Goal: Transaction & Acquisition: Purchase product/service

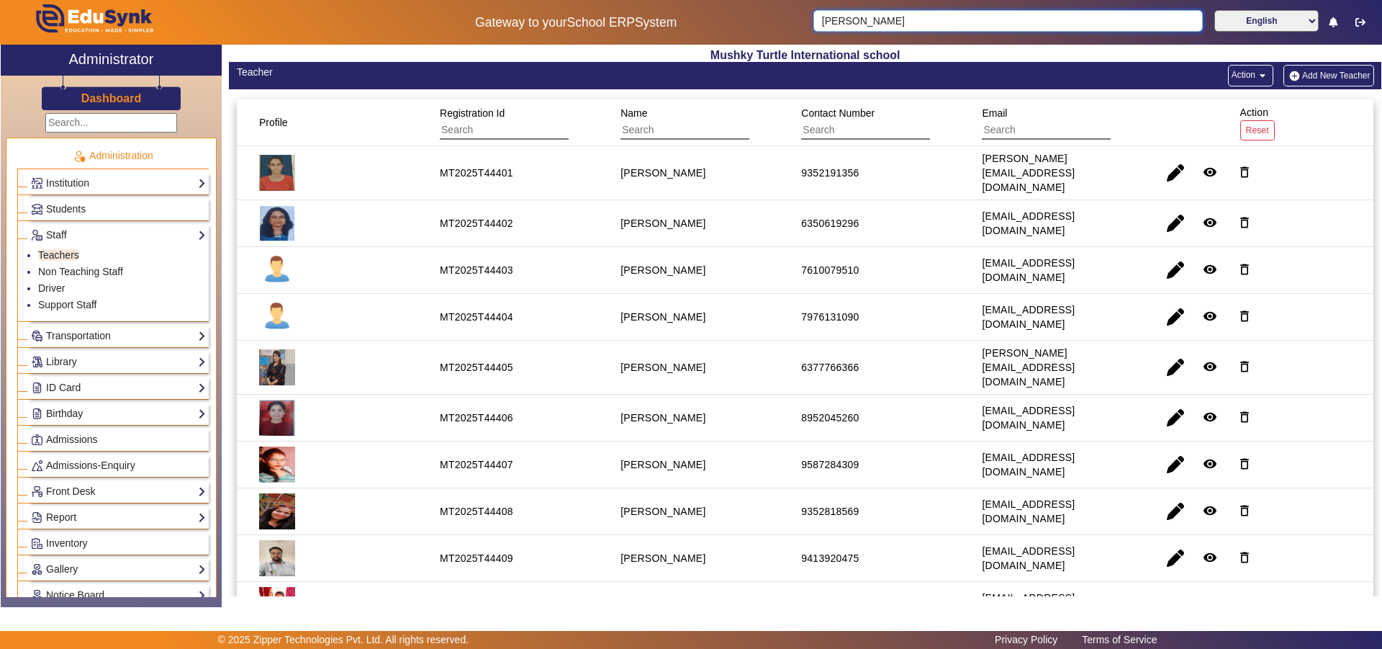
click at [1071, 16] on input "[PERSON_NAME]" at bounding box center [1007, 21] width 389 height 22
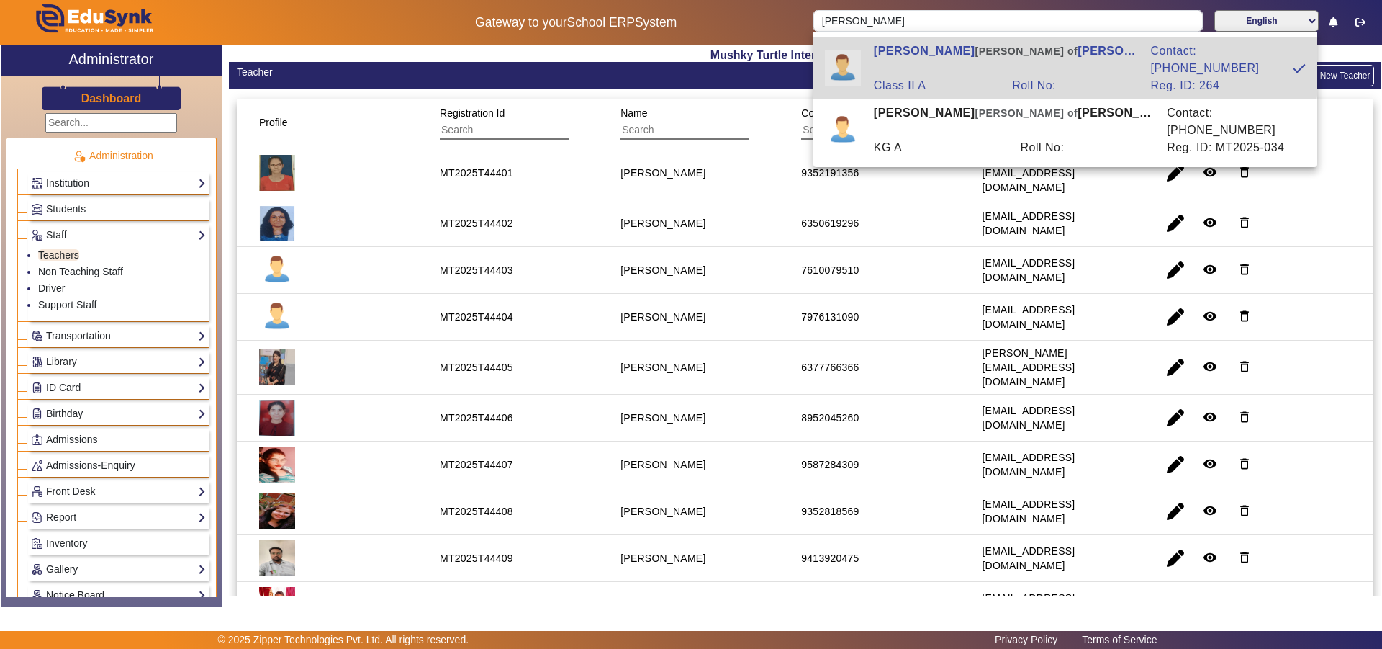
click at [1039, 77] on div "Roll No:" at bounding box center [1074, 85] width 138 height 17
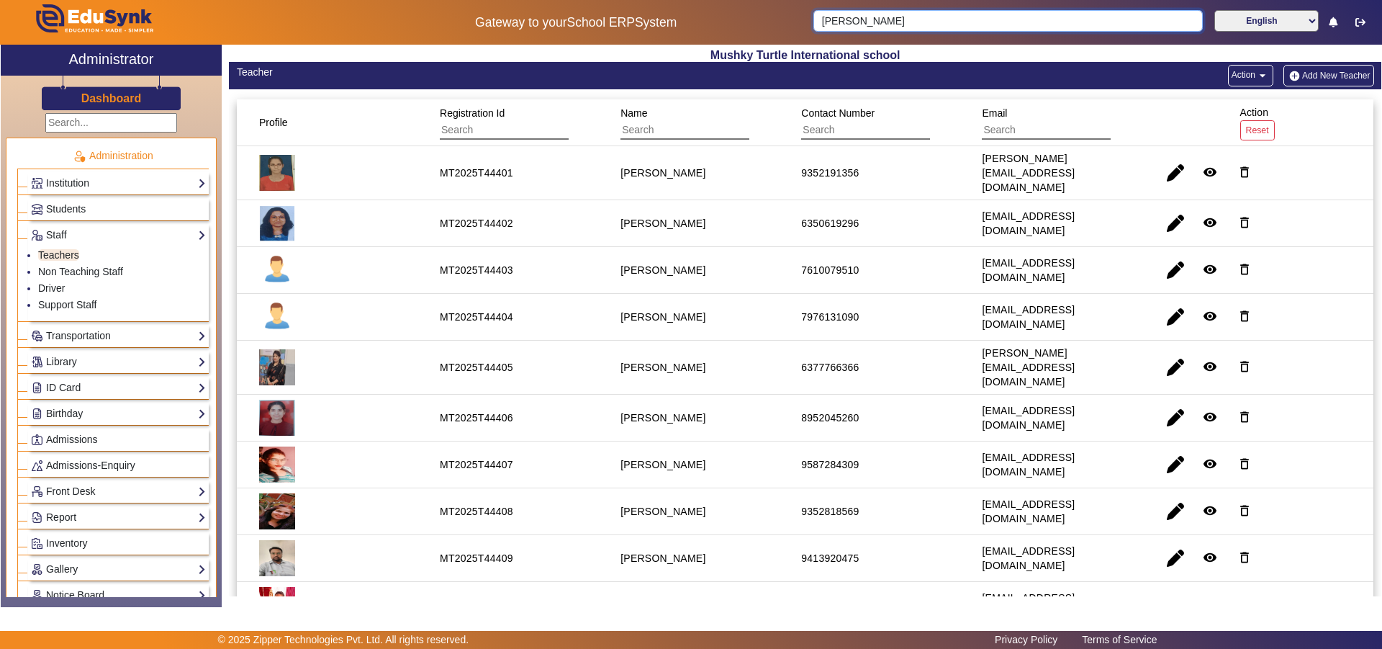
type input "[PERSON_NAME]"
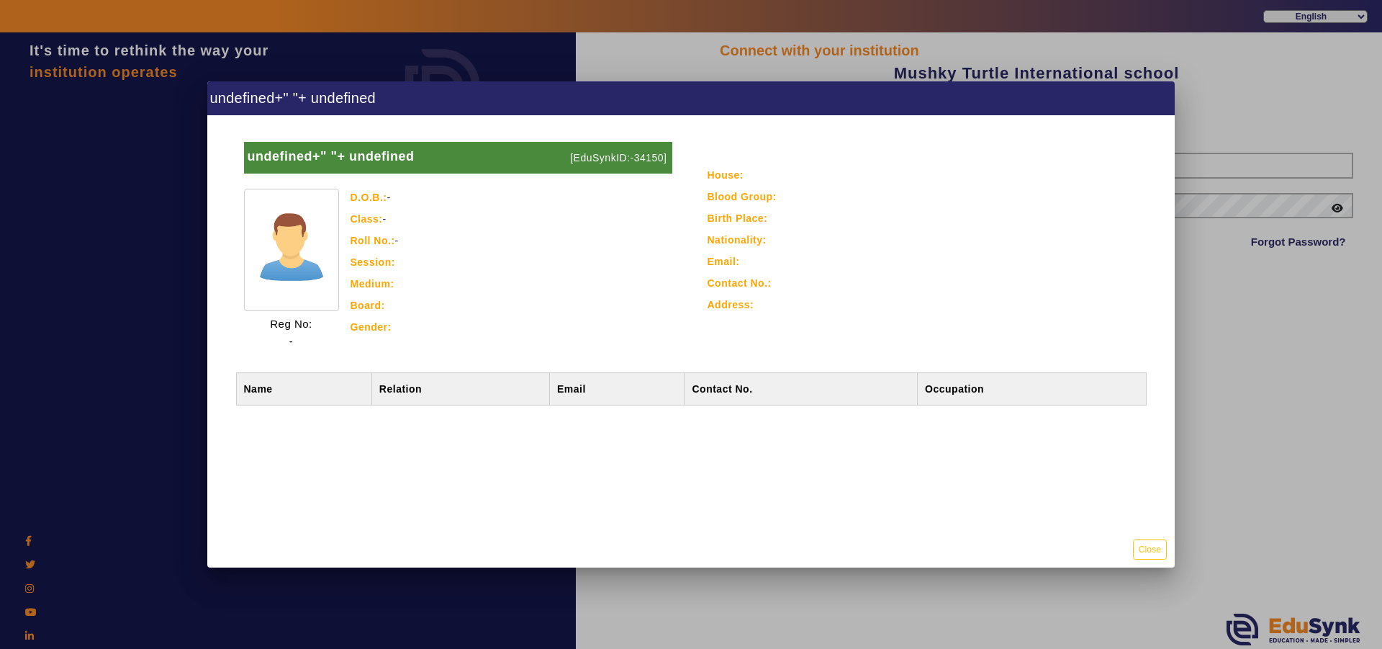
click at [806, 219] on div "Birth Place:" at bounding box center [925, 217] width 434 height 17
click at [829, 45] on div at bounding box center [691, 324] width 1382 height 649
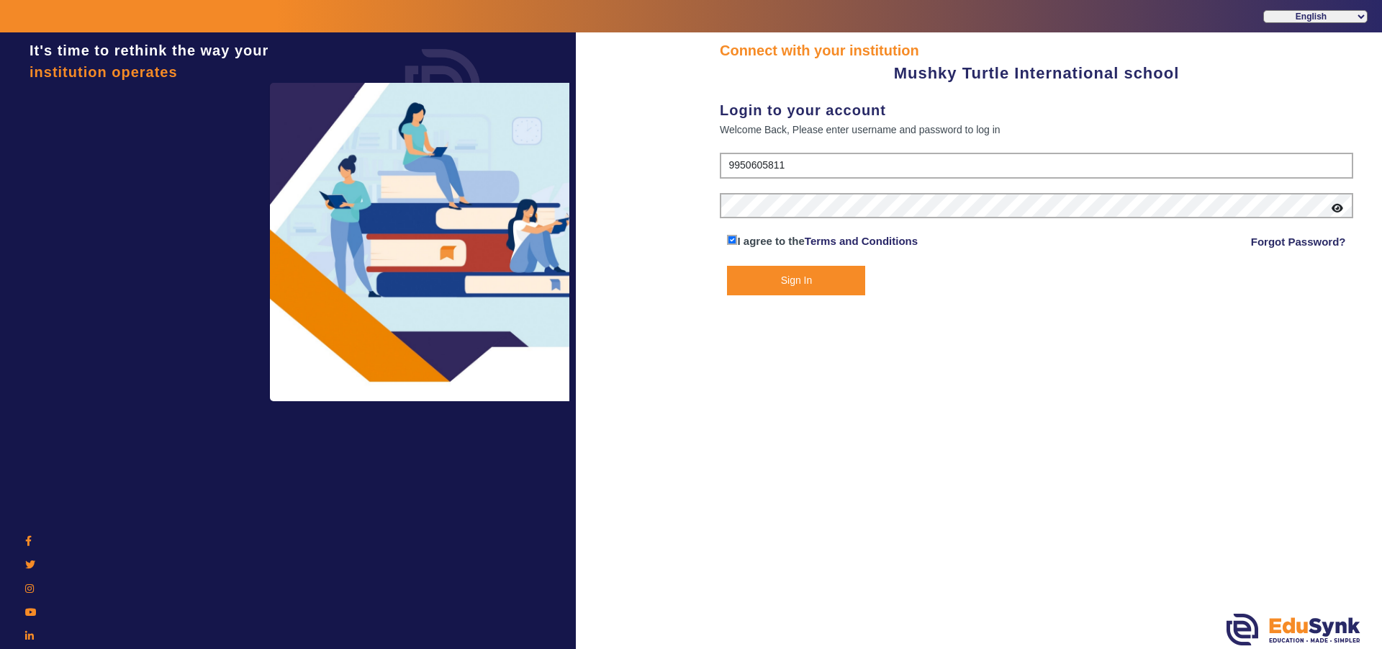
click at [778, 282] on button "Sign In" at bounding box center [796, 281] width 138 height 30
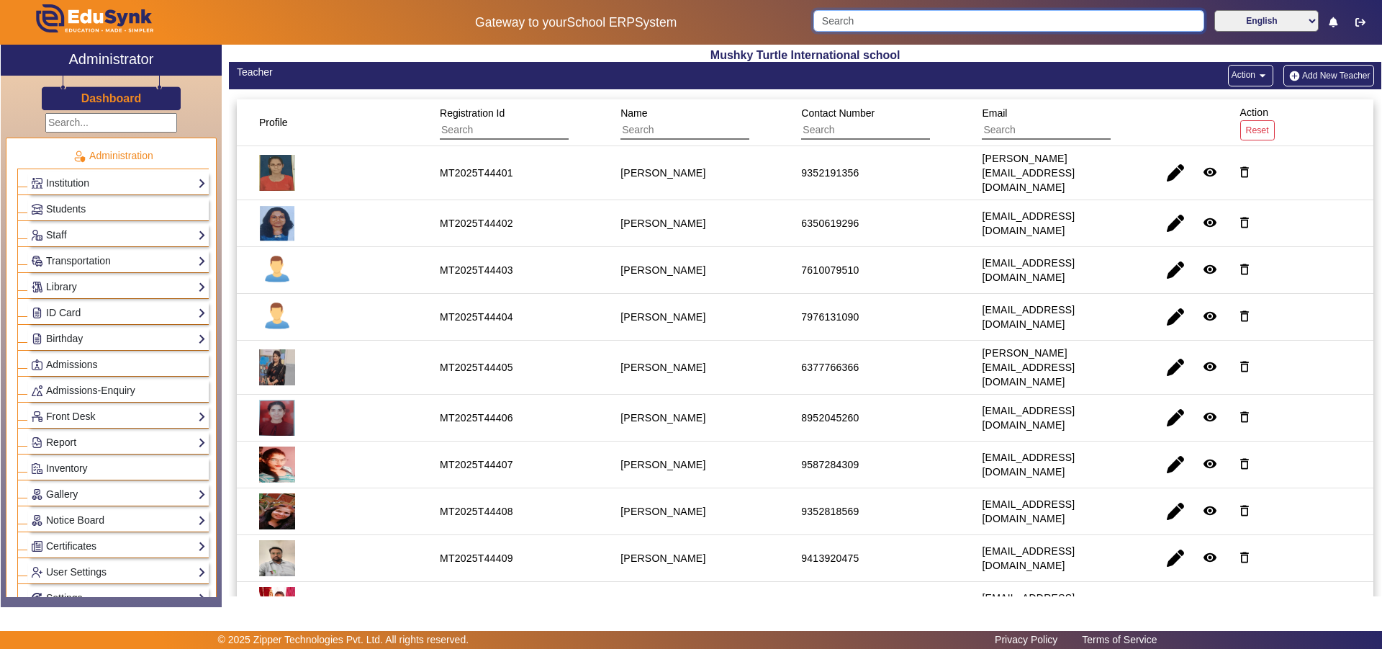
click at [890, 24] on input "Search" at bounding box center [1008, 21] width 390 height 22
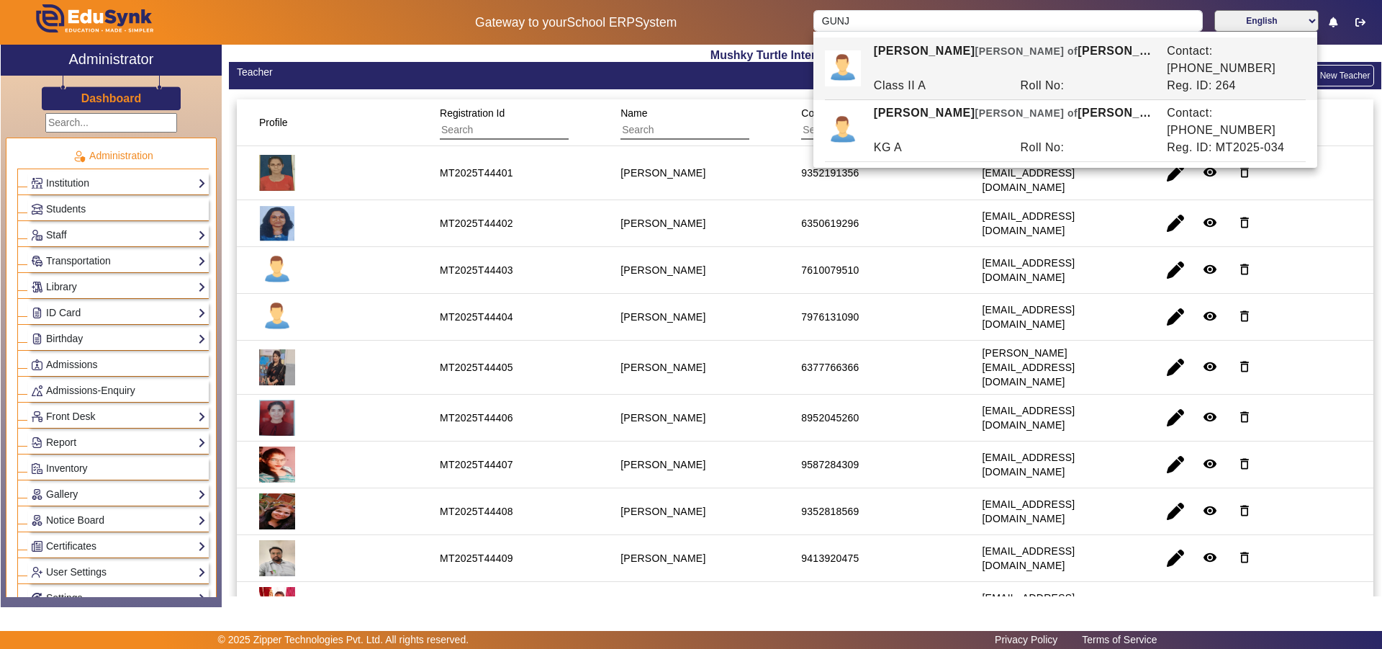
click at [959, 77] on div "Class II A" at bounding box center [939, 85] width 147 height 17
type input "[PERSON_NAME]"
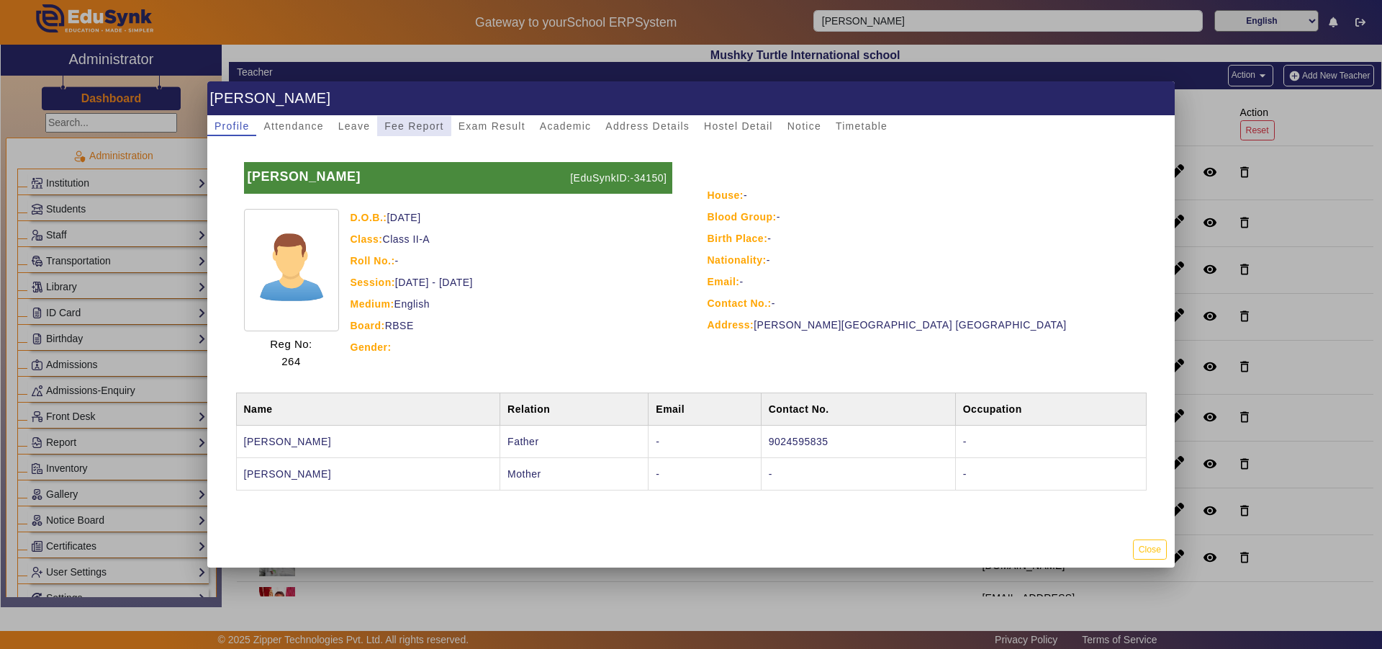
click at [410, 124] on span "Fee Report" at bounding box center [414, 126] width 60 height 10
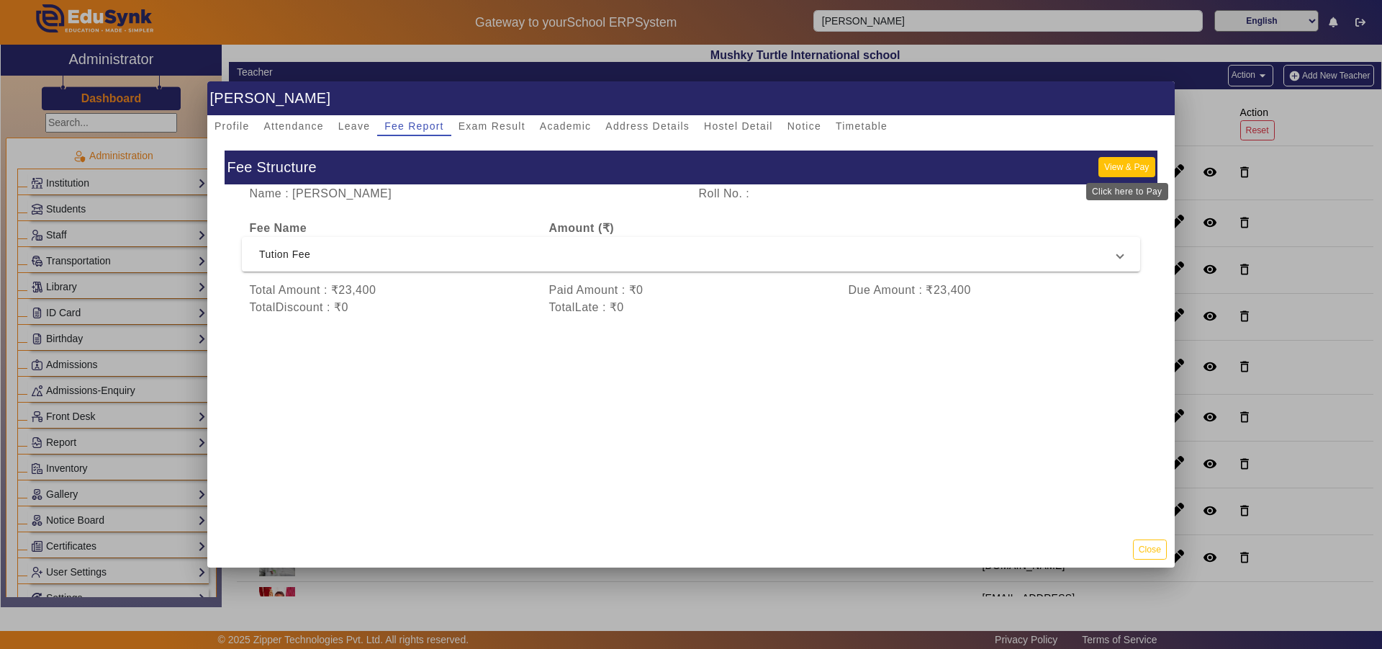
click at [1122, 168] on button "View & Pay" at bounding box center [1127, 166] width 56 height 19
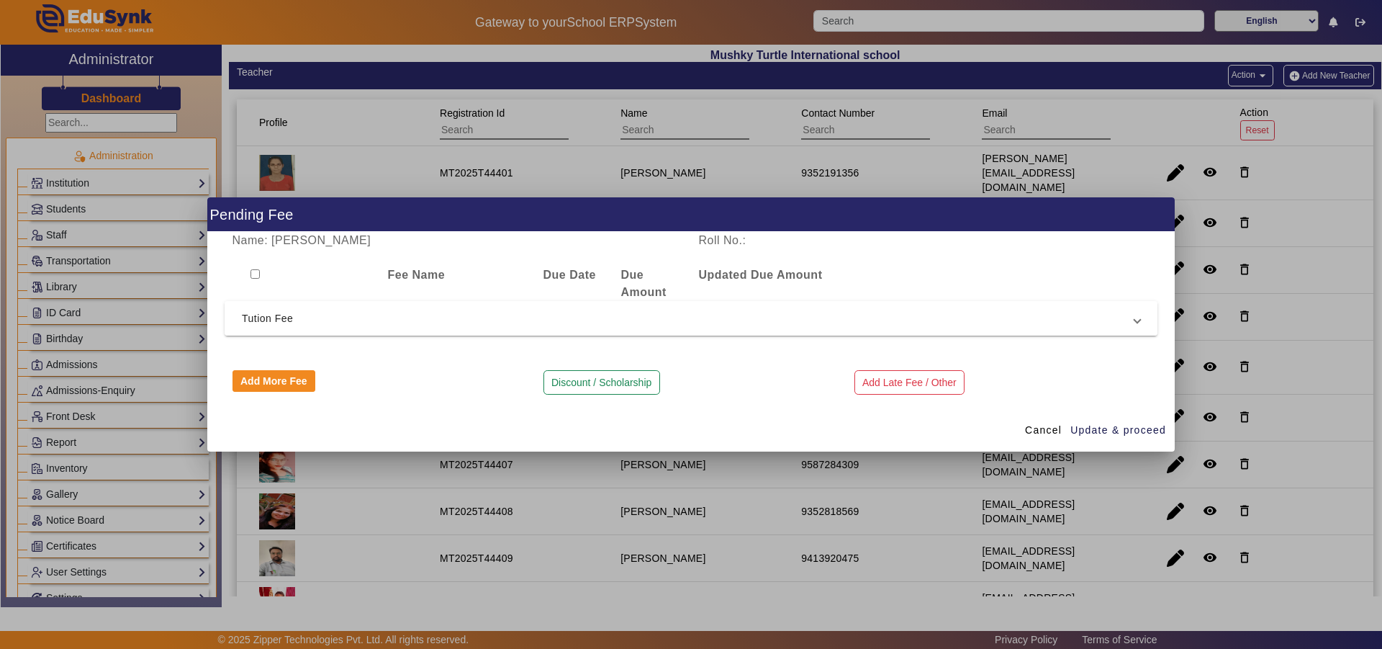
click at [592, 320] on span "Tution Fee" at bounding box center [688, 318] width 893 height 17
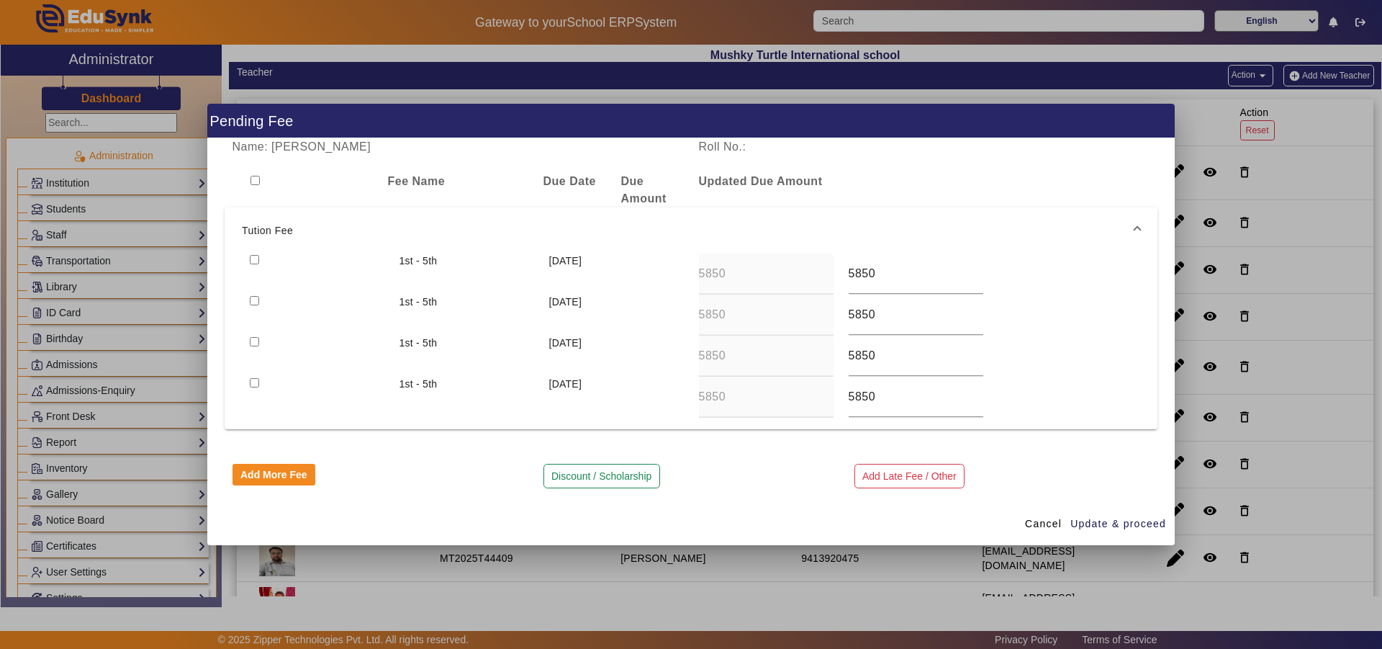
click at [252, 303] on input "checkbox" at bounding box center [254, 300] width 9 height 9
checkbox input "true"
click at [858, 283] on div "5850" at bounding box center [916, 273] width 135 height 40
click at [585, 470] on button "Discount / Scholarship" at bounding box center [602, 476] width 117 height 24
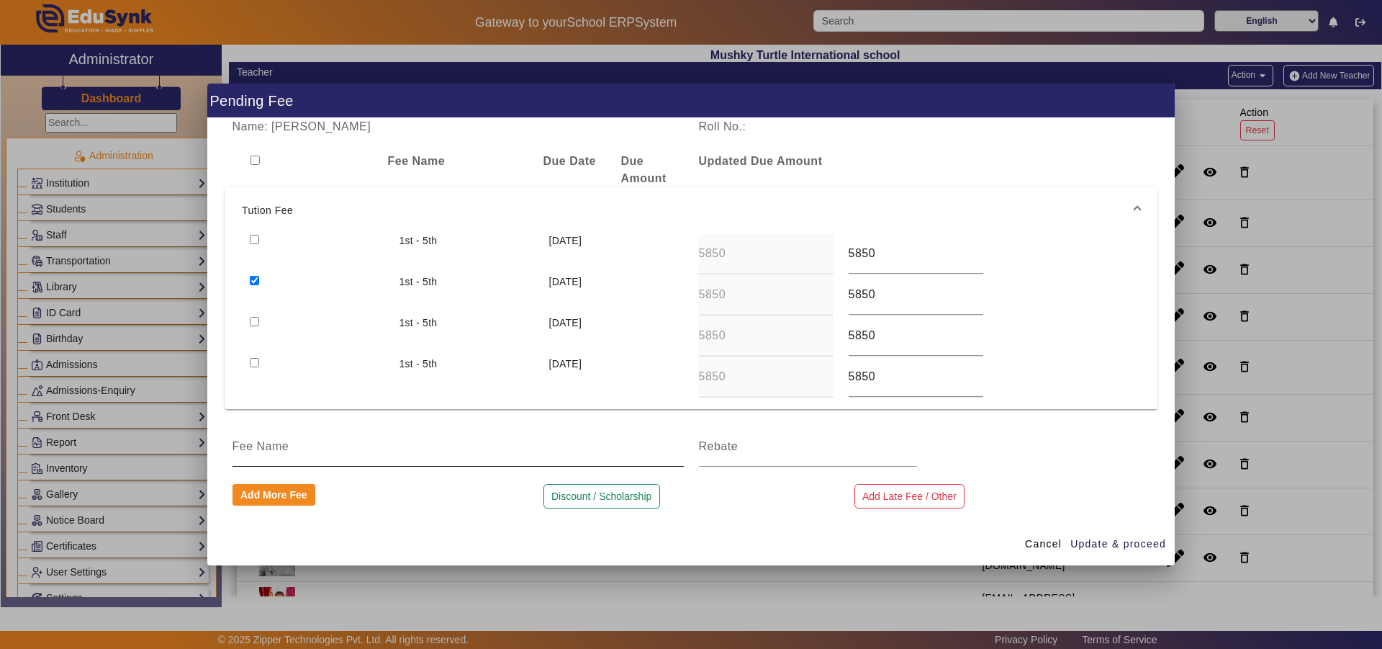
click at [449, 456] on div at bounding box center [458, 446] width 451 height 40
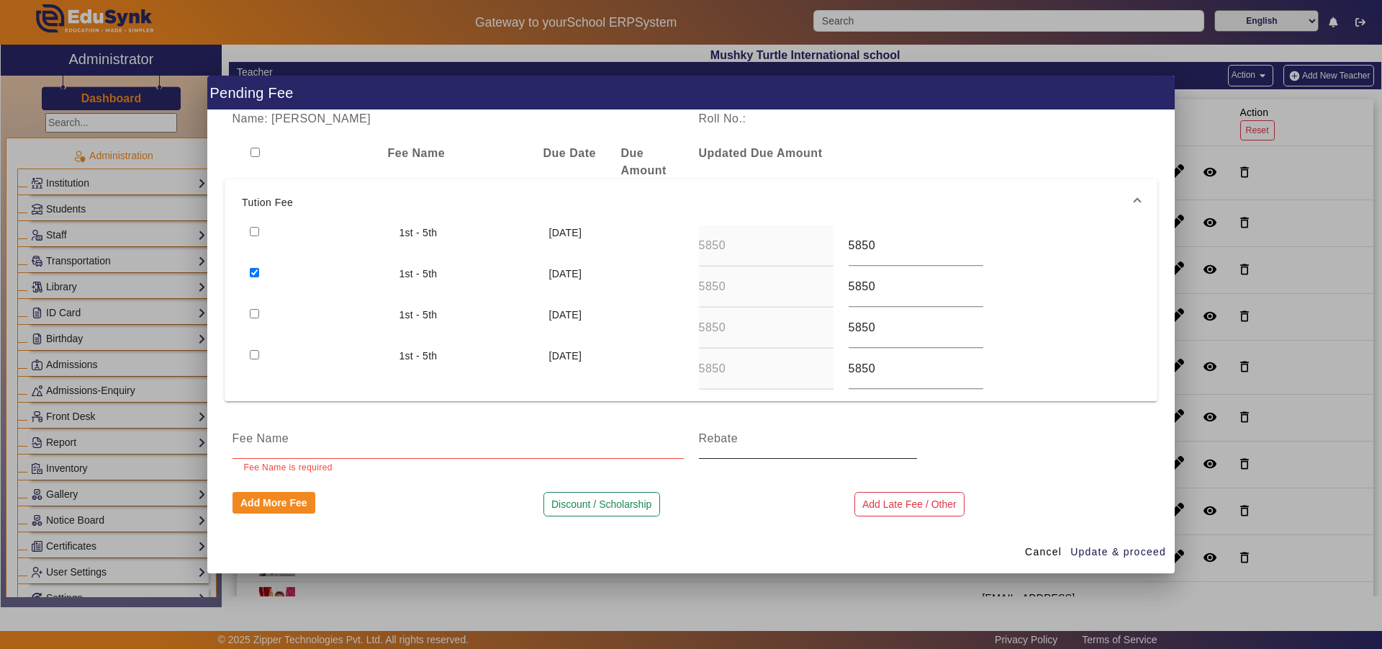
click at [750, 455] on div at bounding box center [808, 438] width 218 height 40
click at [1043, 552] on span "Cancel" at bounding box center [1043, 551] width 37 height 15
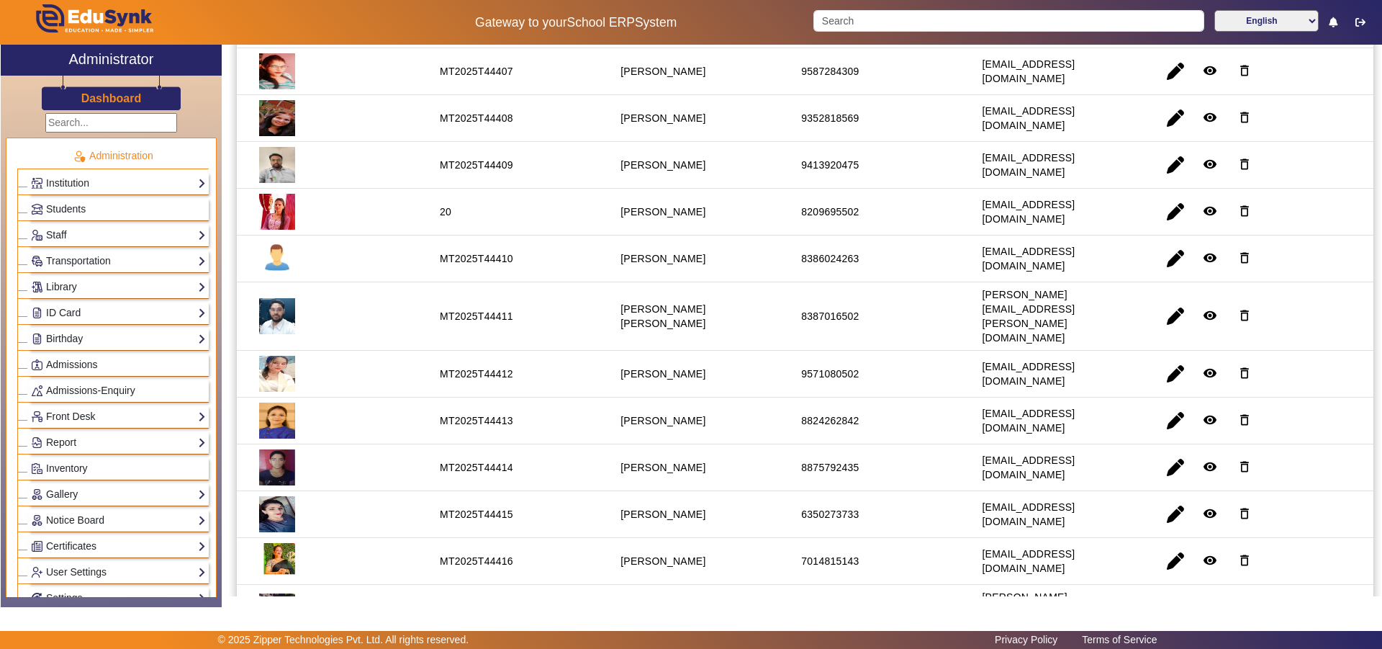
scroll to position [582, 0]
